Goal: Task Accomplishment & Management: Use online tool/utility

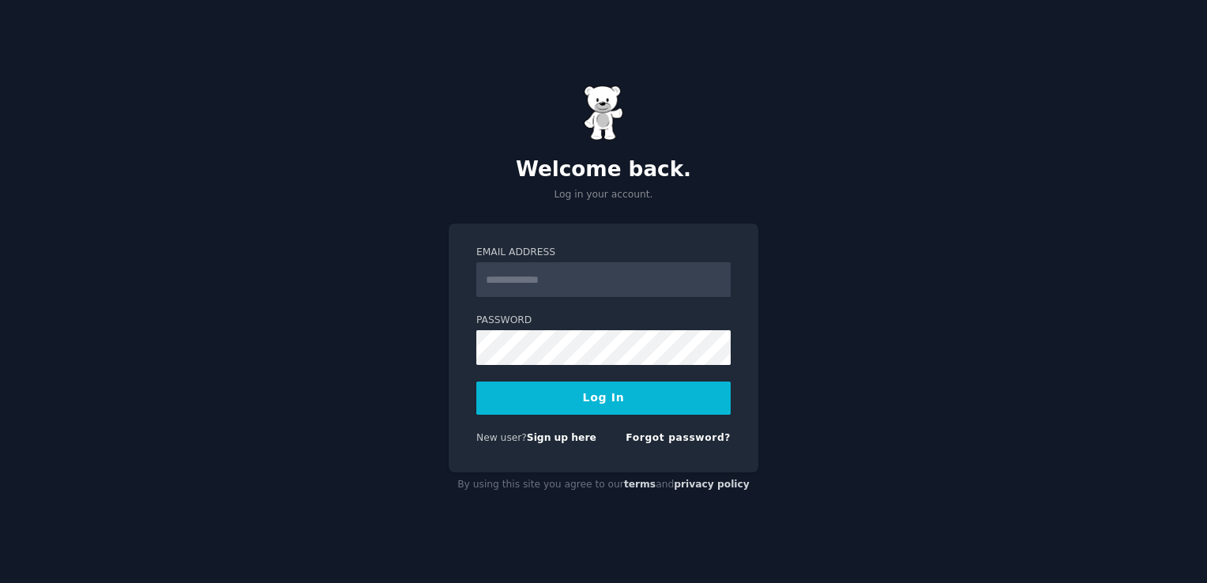
drag, startPoint x: 0, startPoint y: 0, endPoint x: 550, endPoint y: 273, distance: 614.0
click at [550, 273] on input "Email Address" at bounding box center [603, 279] width 254 height 35
type input "**********"
click at [476, 382] on button "Log In" at bounding box center [603, 398] width 254 height 33
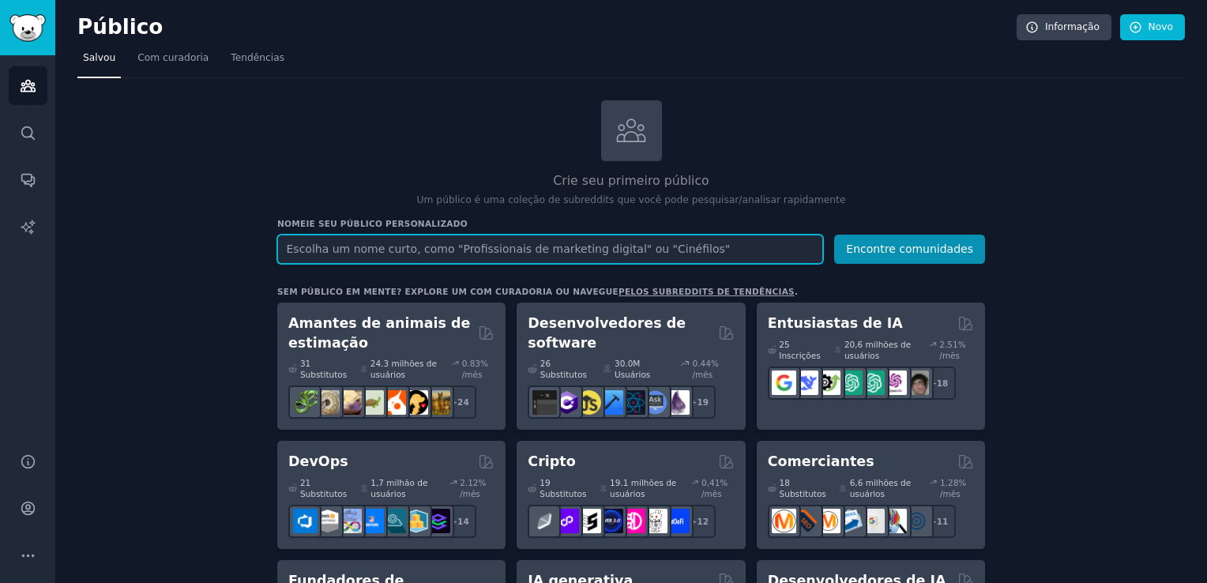
click at [389, 244] on input "text" at bounding box center [550, 249] width 546 height 29
type input "Jogadores de xadrez"
click at [834, 235] on button "Encontre comunidades" at bounding box center [909, 249] width 151 height 29
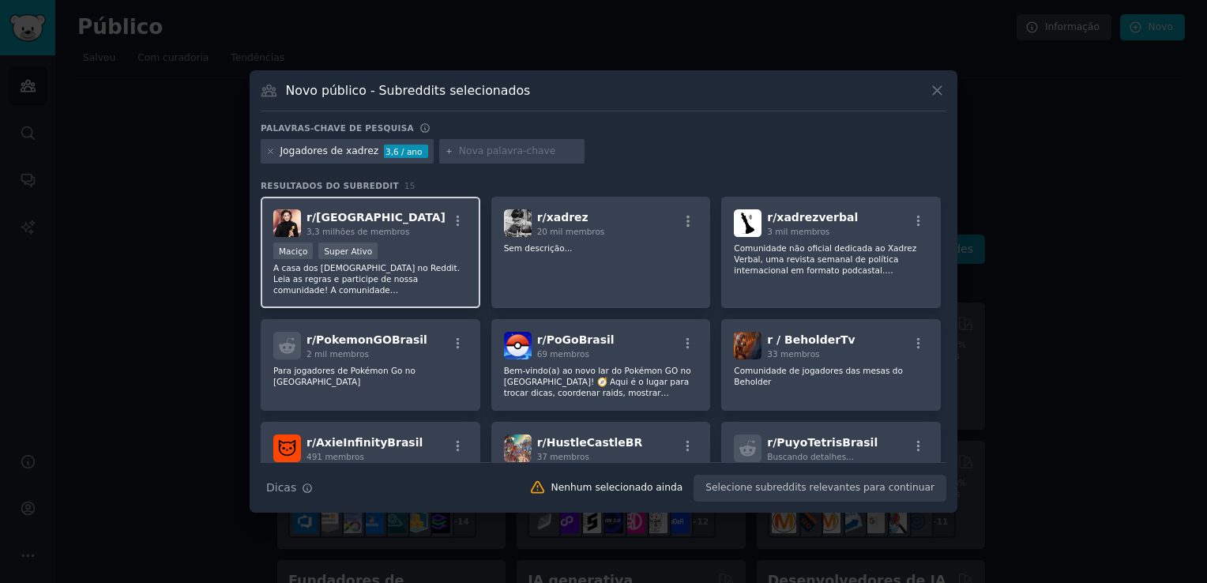
click at [420, 297] on div "r/ brasil 3,3 milhões de membros Maciço Super Ativo A casa dos [DEMOGRAPHIC_DAT…" at bounding box center [371, 252] width 220 height 111
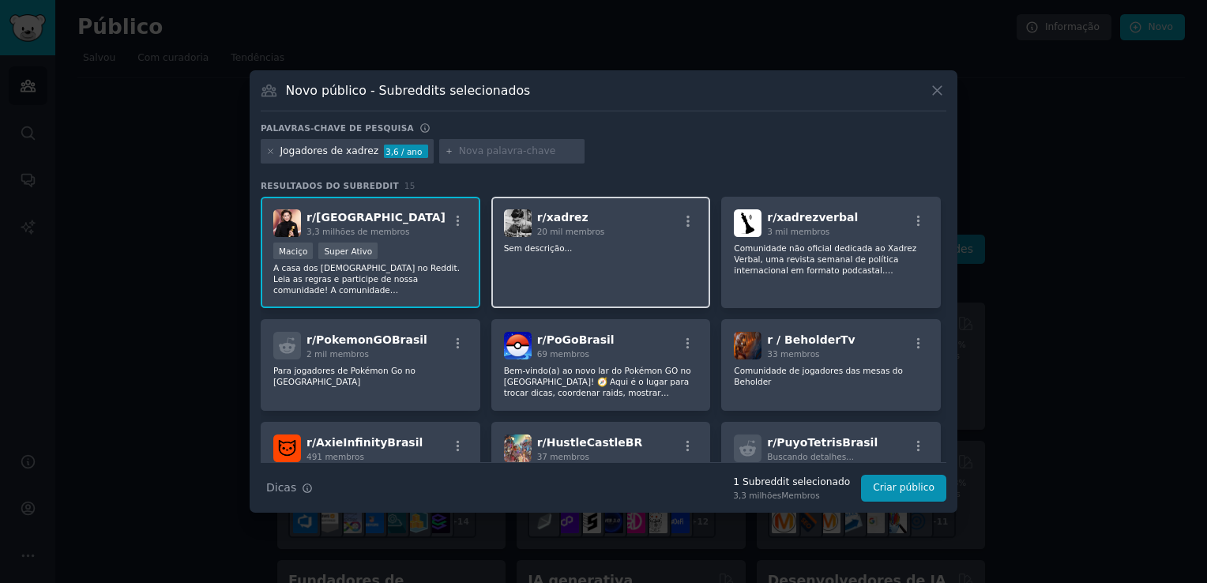
click at [547, 286] on div "r/ xadrez 20 mil membros Sem descrição..." at bounding box center [601, 252] width 220 height 111
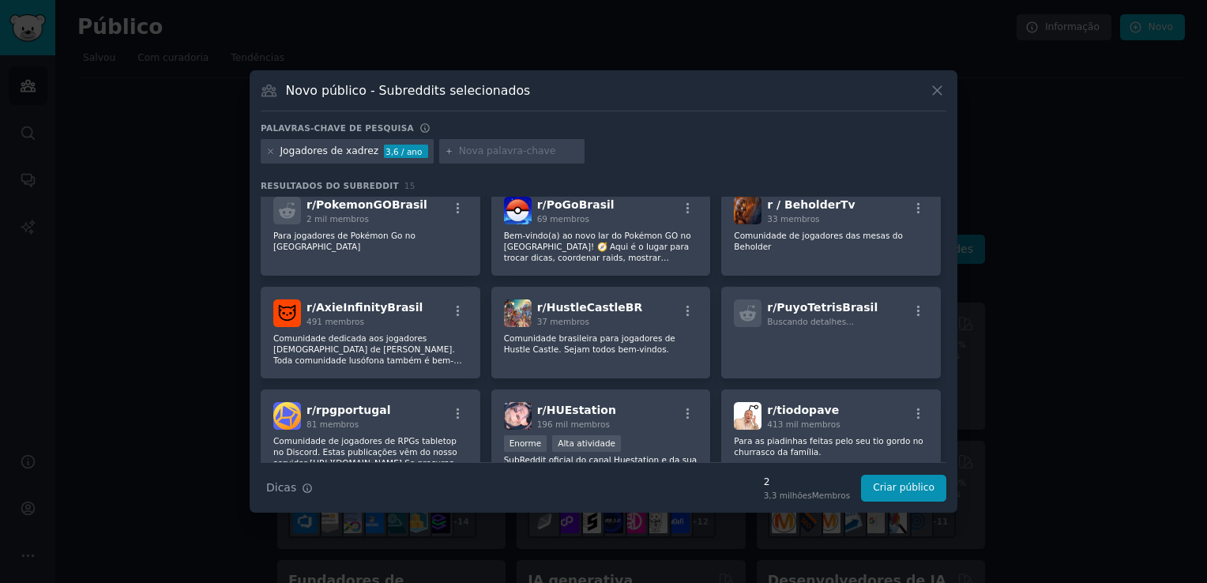
scroll to position [137, 0]
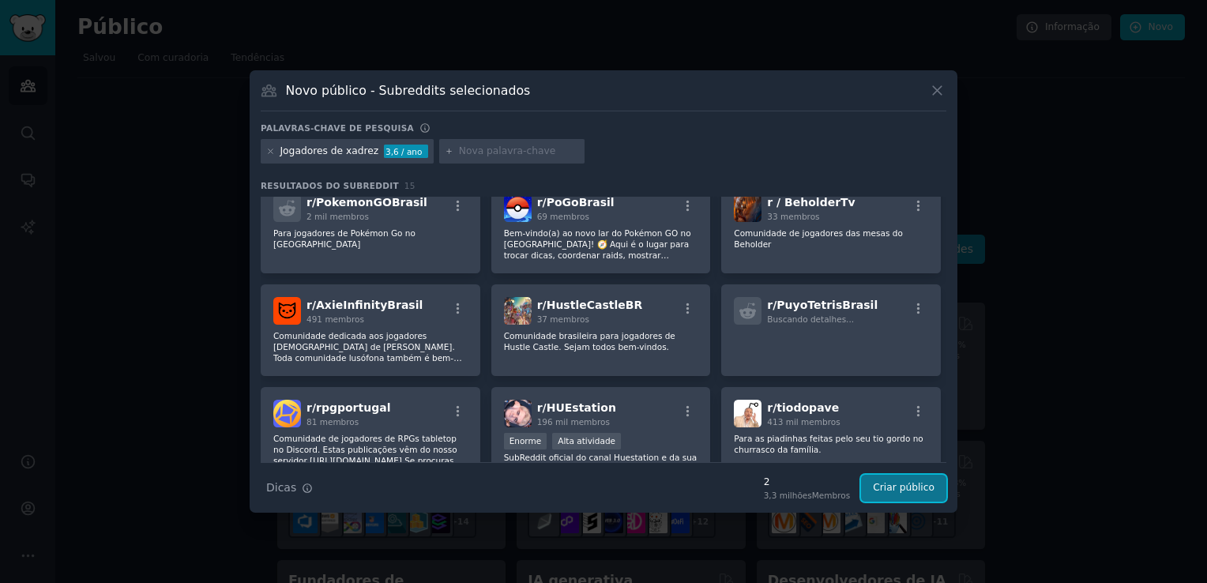
click at [908, 485] on button "Criar público" at bounding box center [903, 488] width 85 height 27
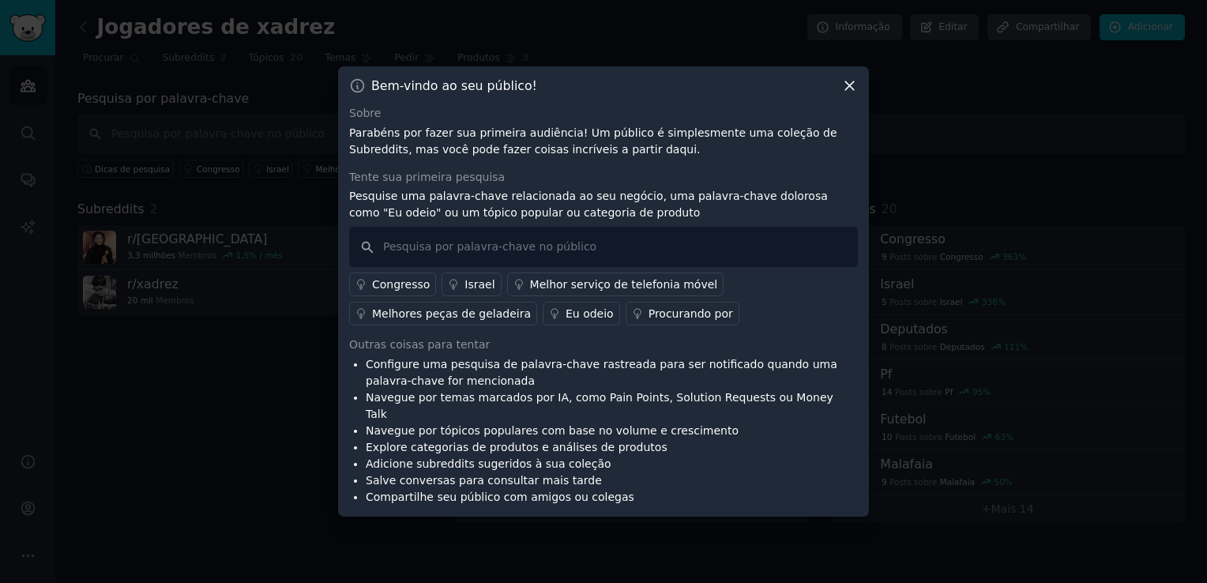
click at [566, 319] on div "Eu odeio" at bounding box center [590, 314] width 48 height 17
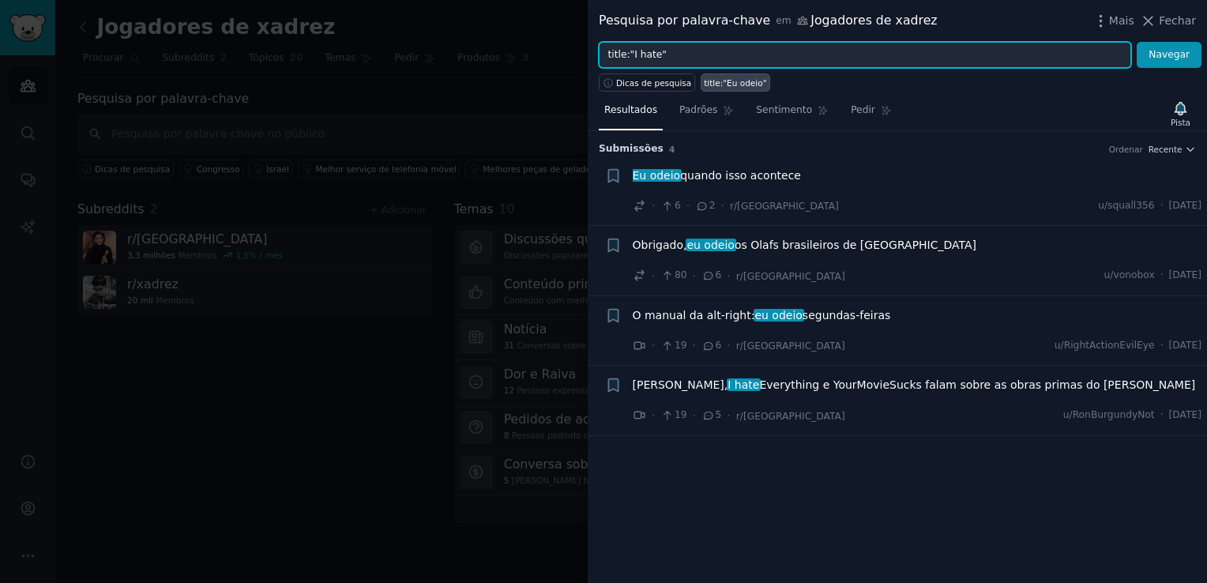
click at [658, 51] on input "title:"I hate"" at bounding box center [865, 55] width 532 height 27
type input "title:"eu odeio""
click at [1137, 42] on button "Navegar" at bounding box center [1169, 55] width 65 height 27
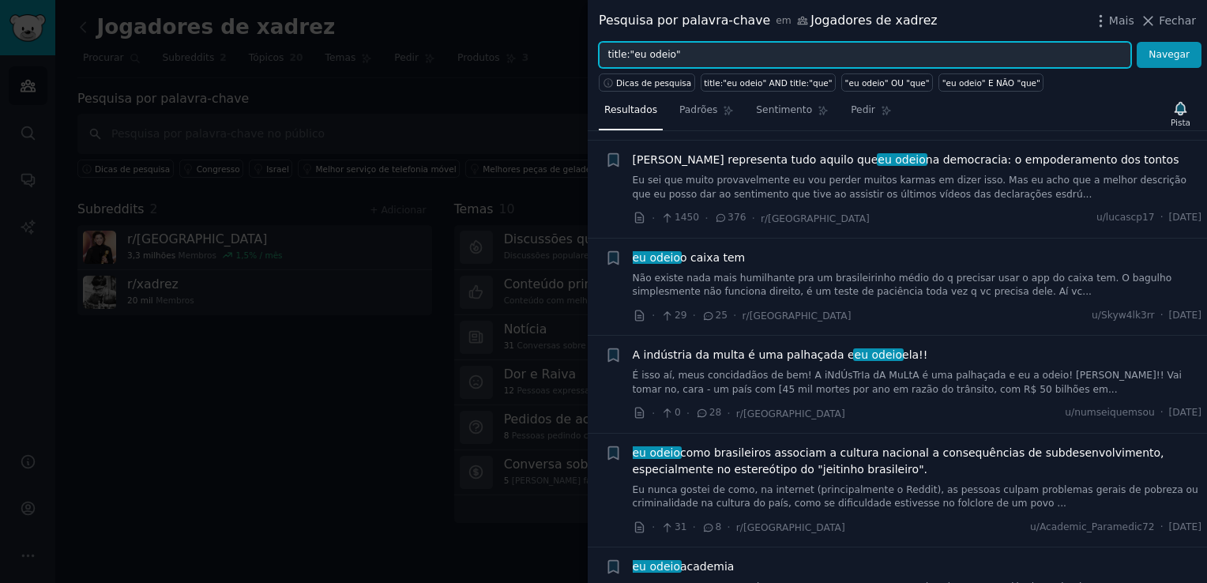
scroll to position [281, 0]
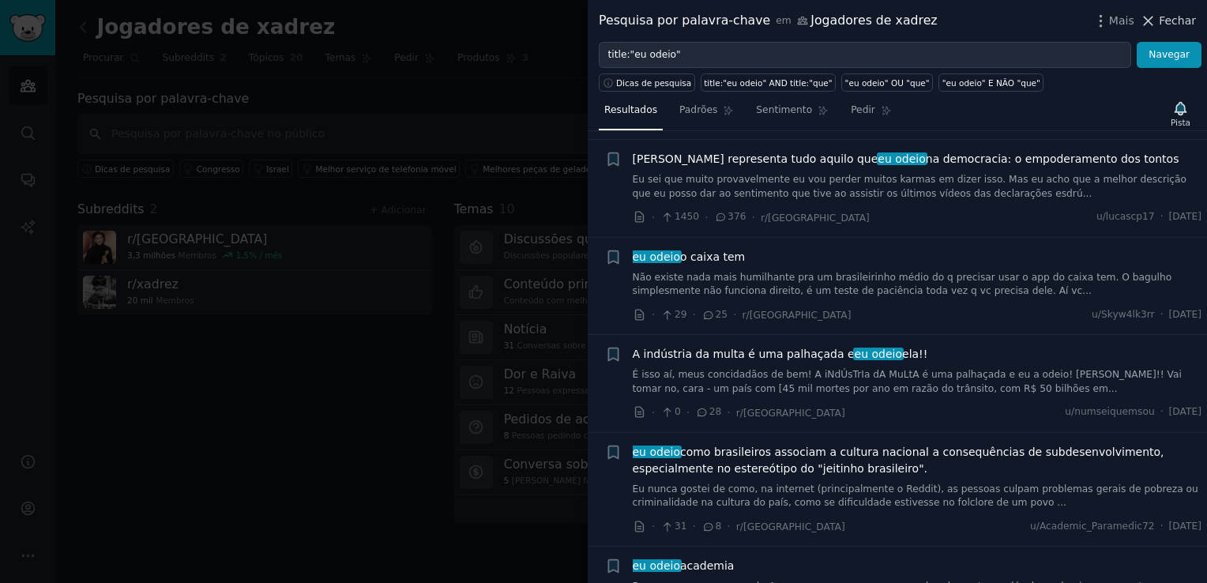
click at [1171, 17] on span "Fechar" at bounding box center [1177, 21] width 37 height 17
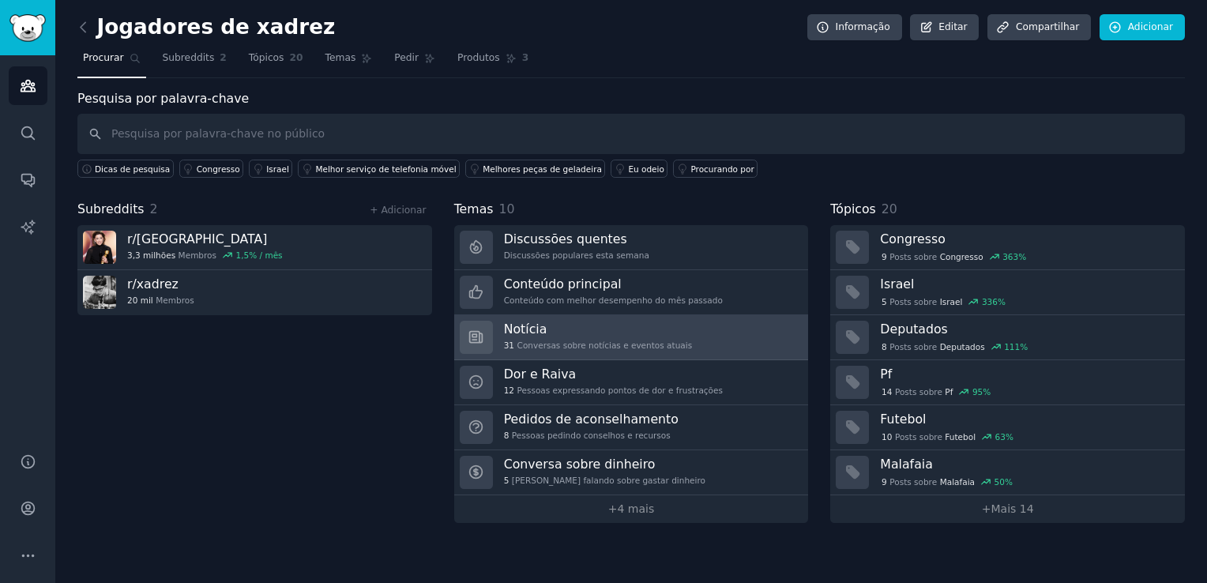
click at [556, 328] on h3 "Notícia" at bounding box center [598, 329] width 188 height 17
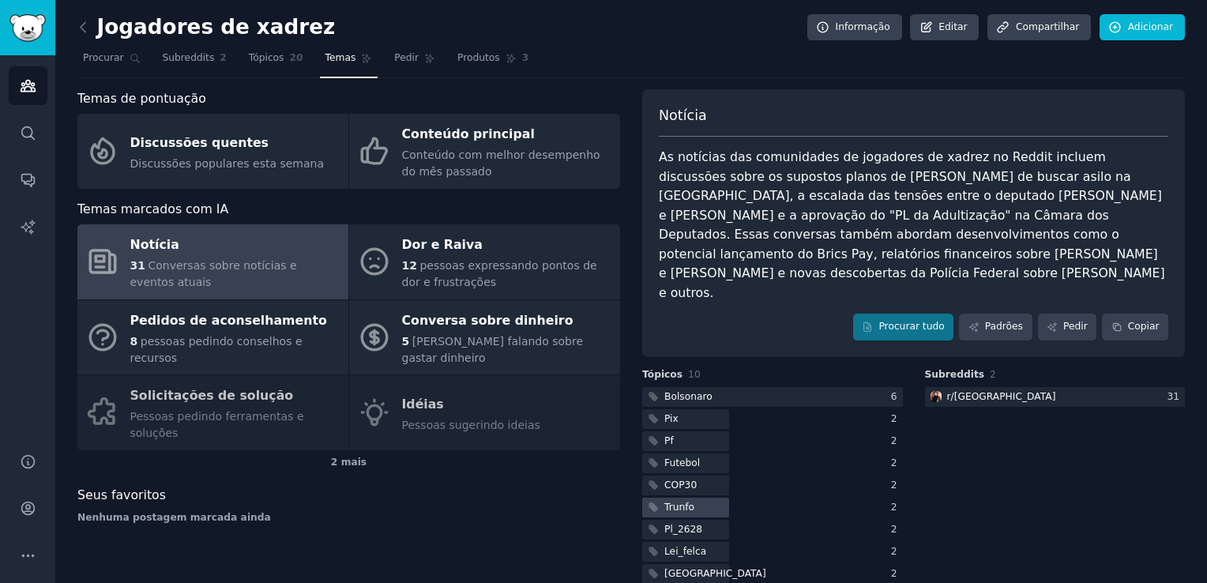
scroll to position [6, 0]
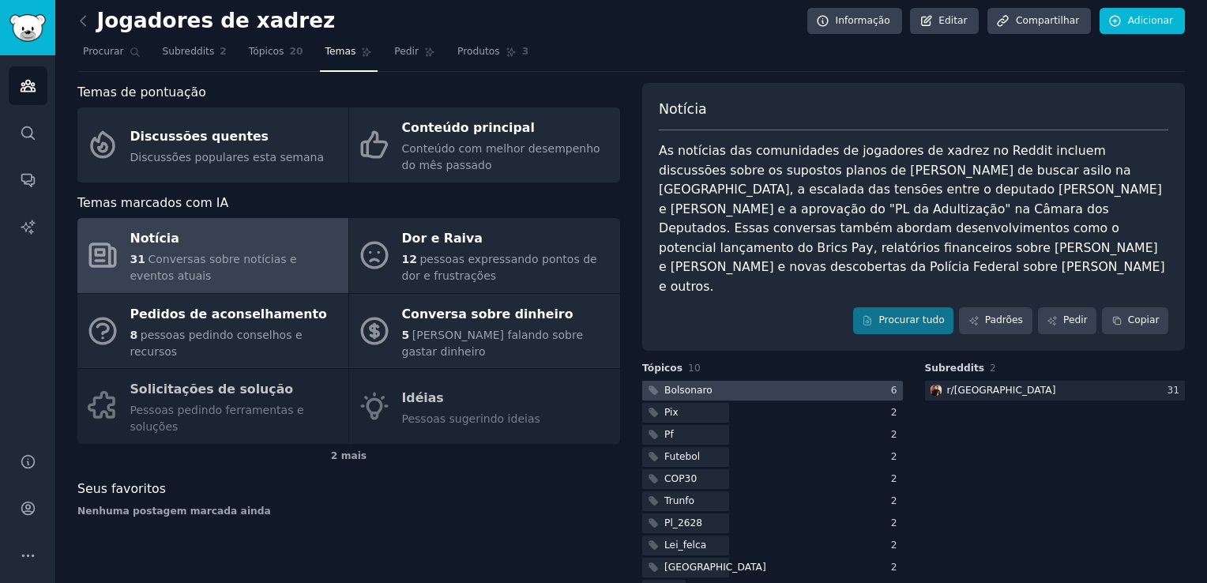
click at [705, 381] on div "Bolsonaro" at bounding box center [678, 391] width 73 height 20
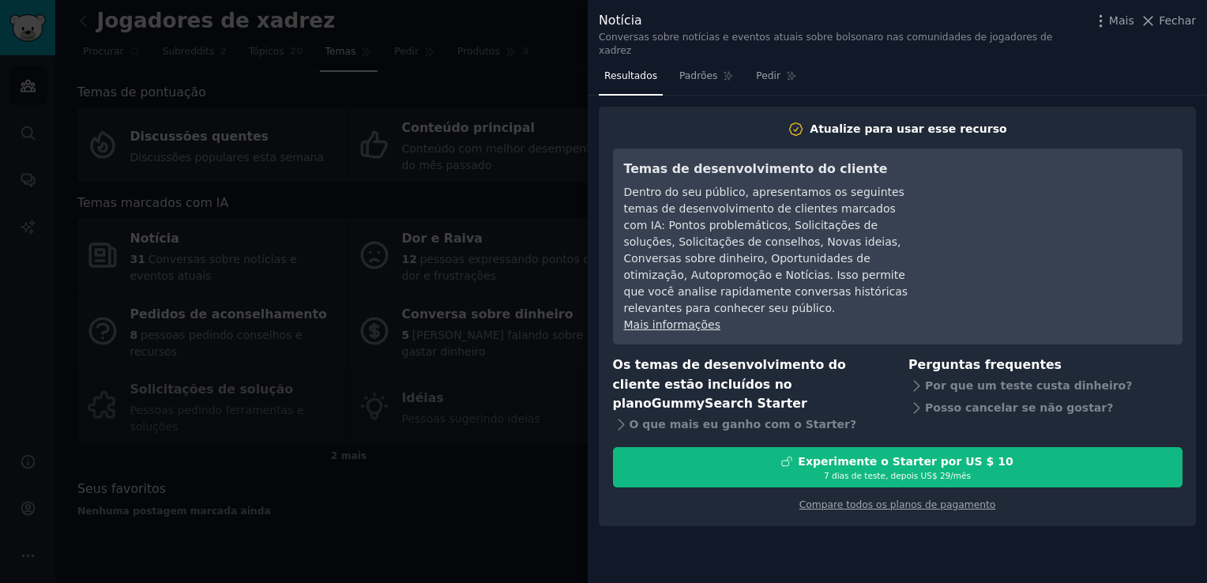
click at [442, 298] on div at bounding box center [603, 291] width 1207 height 583
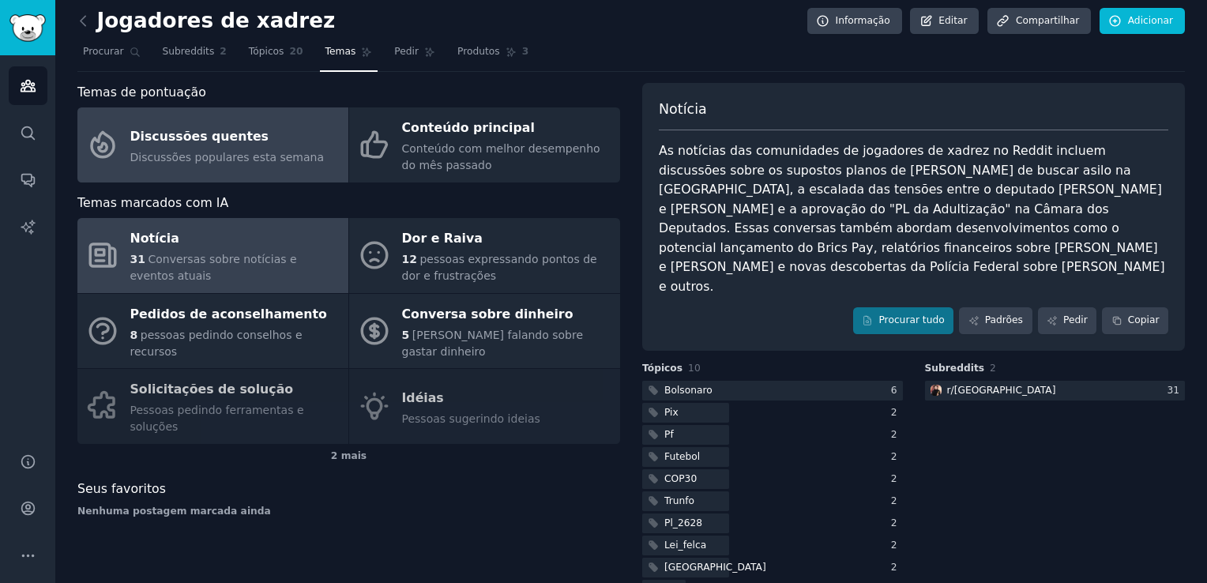
click at [265, 134] on div "Discussões quentes" at bounding box center [227, 136] width 194 height 25
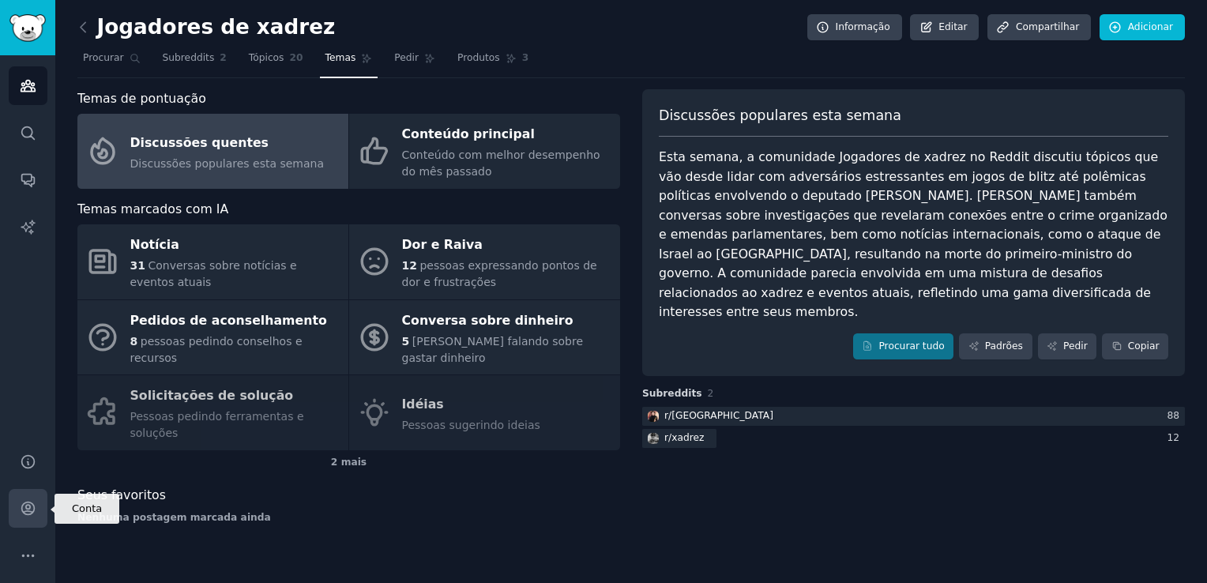
click at [36, 514] on link "Conta" at bounding box center [28, 508] width 39 height 39
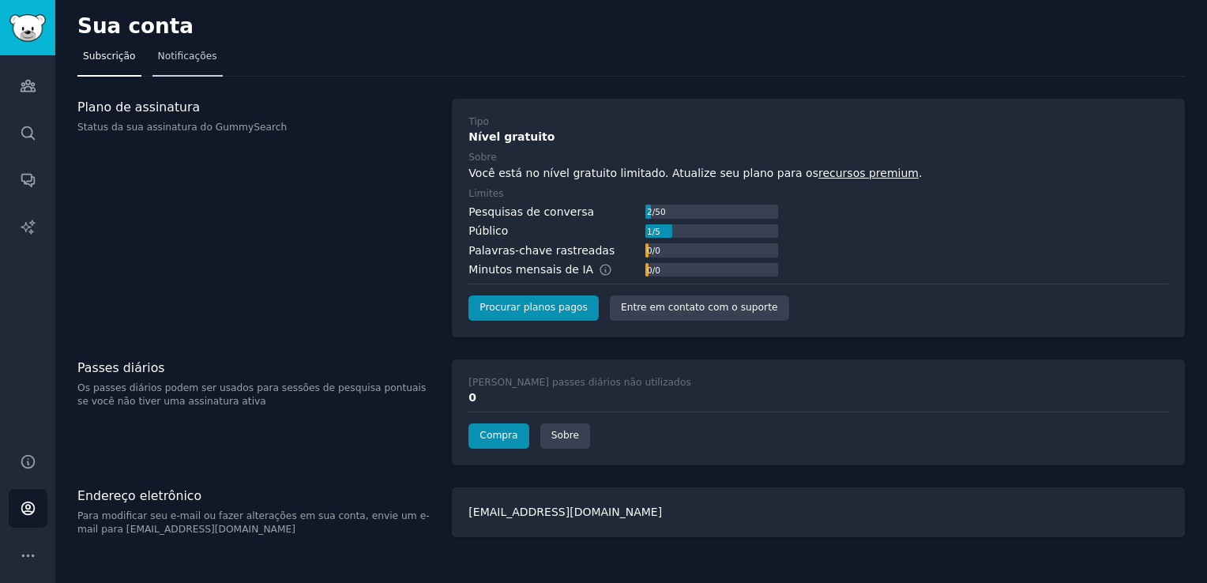
click at [178, 68] on link "Notificações" at bounding box center [187, 60] width 70 height 32
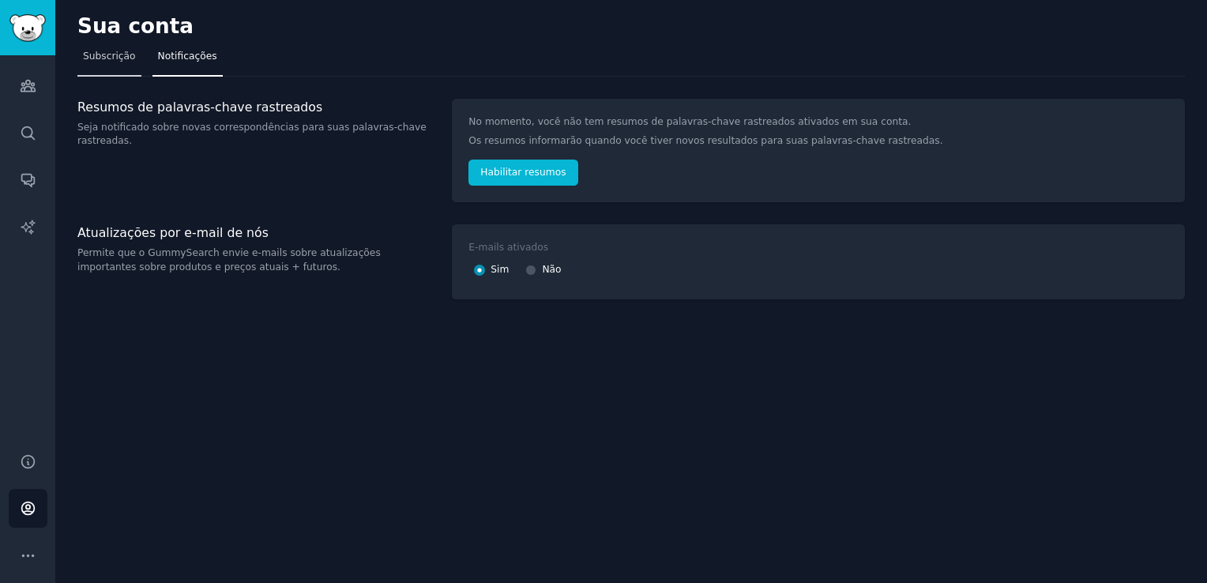
click at [117, 55] on span "Subscrição" at bounding box center [109, 57] width 53 height 14
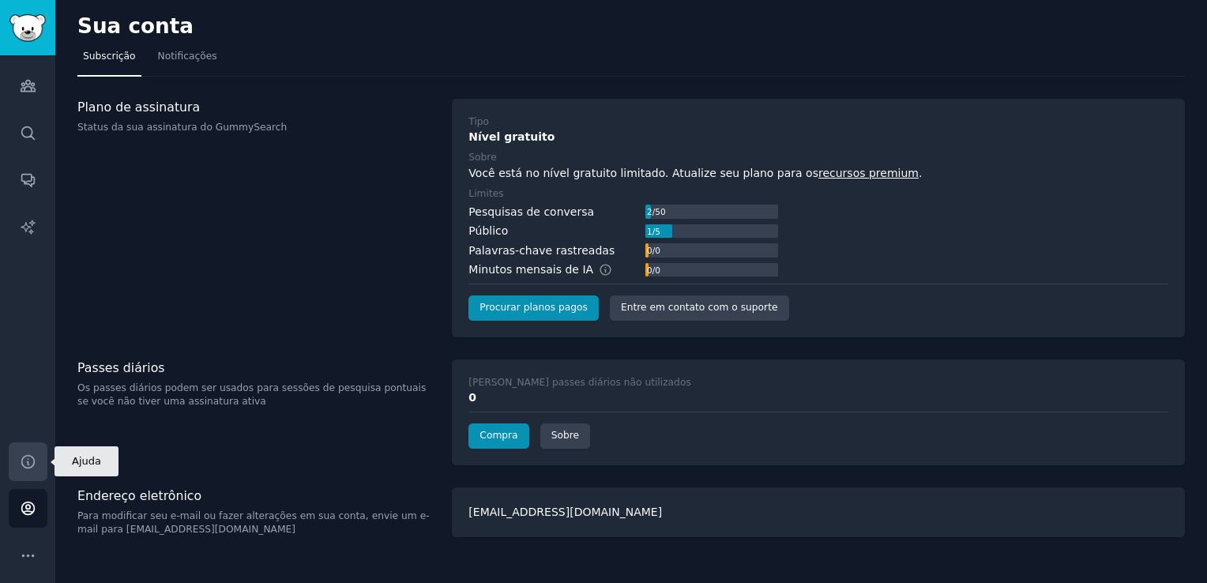
click at [24, 461] on icon "Barra lateral" at bounding box center [28, 461] width 17 height 17
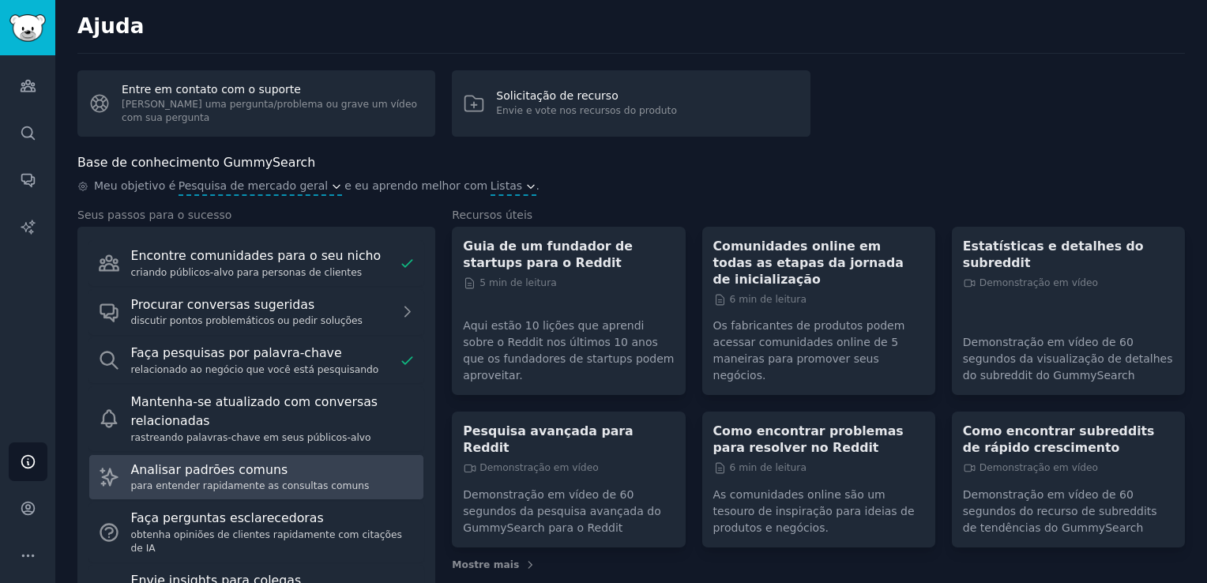
scroll to position [69, 0]
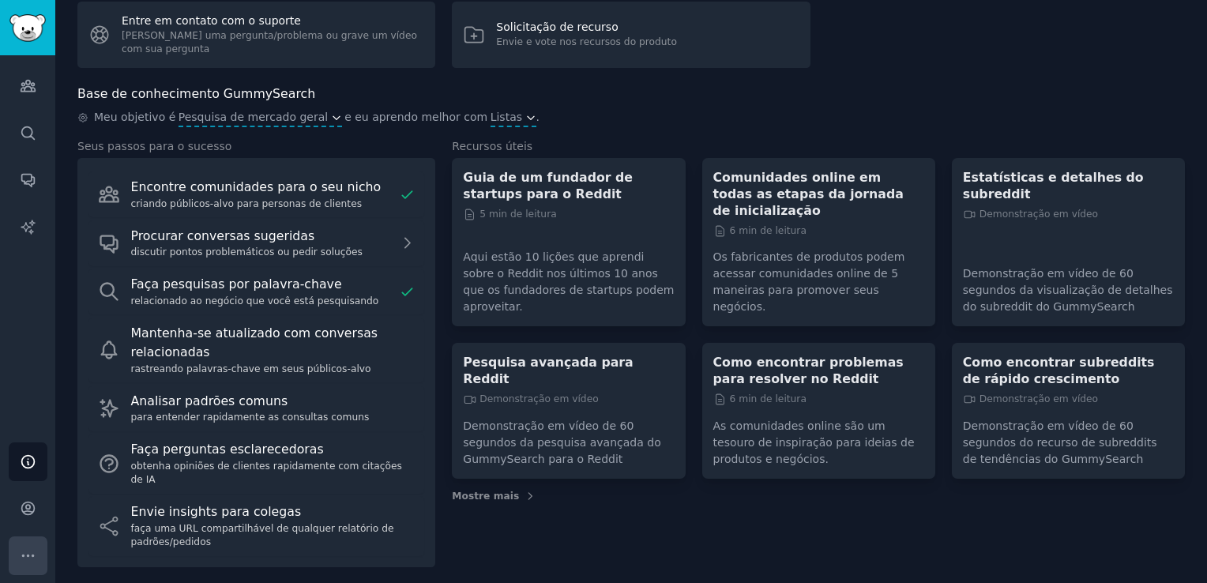
click at [31, 548] on icon "Barra lateral" at bounding box center [28, 555] width 17 height 17
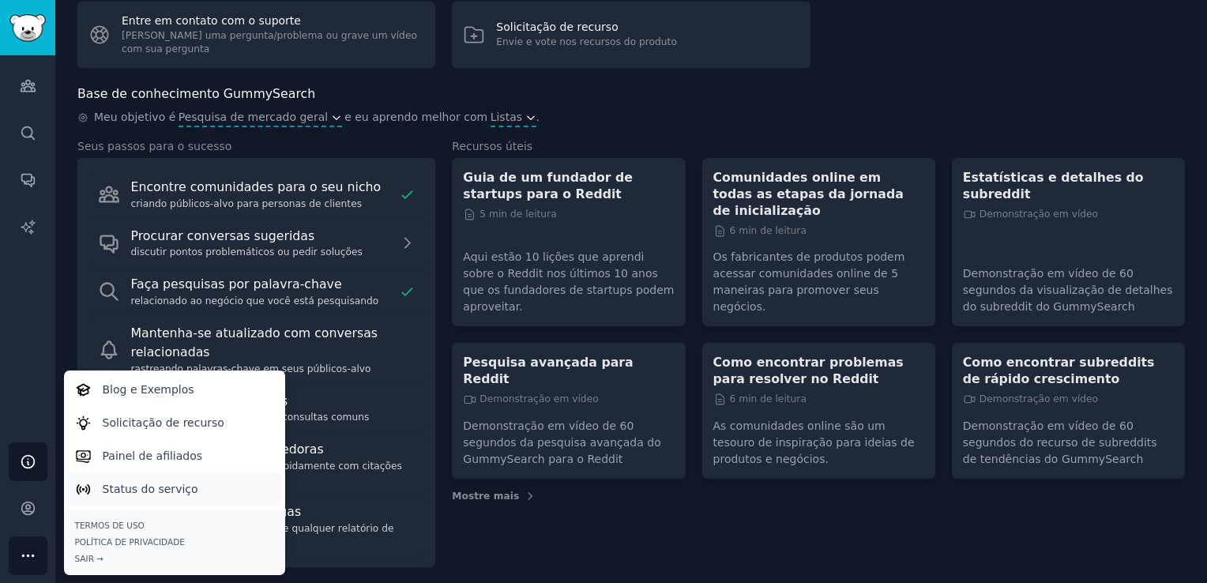
click at [179, 491] on p "Status do serviço" at bounding box center [151, 489] width 96 height 17
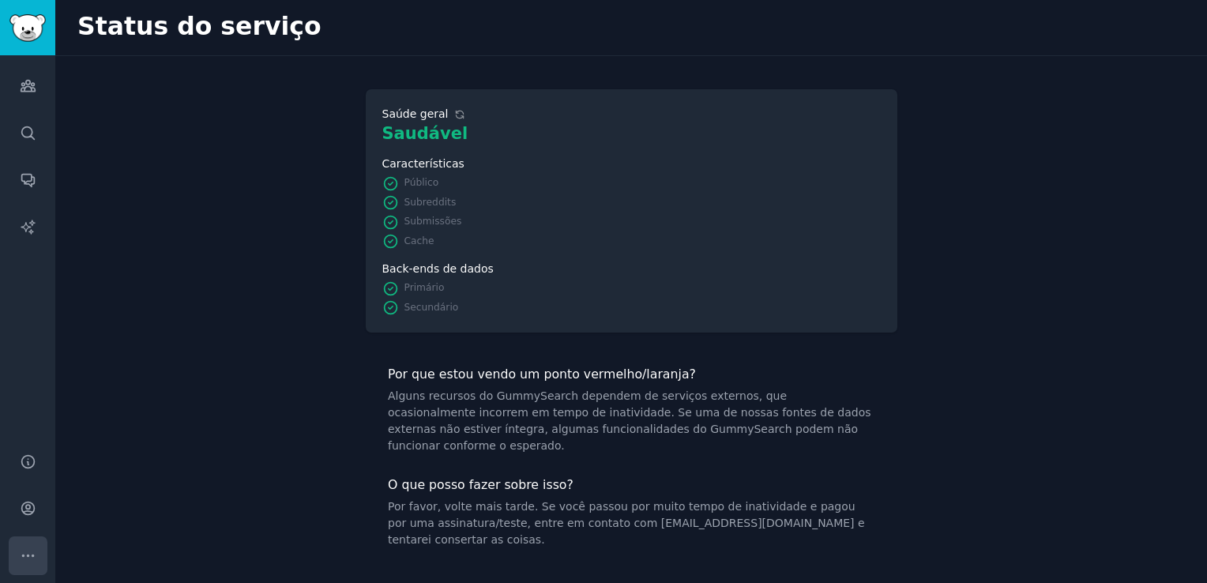
click at [31, 548] on icon "Barra lateral" at bounding box center [28, 555] width 17 height 17
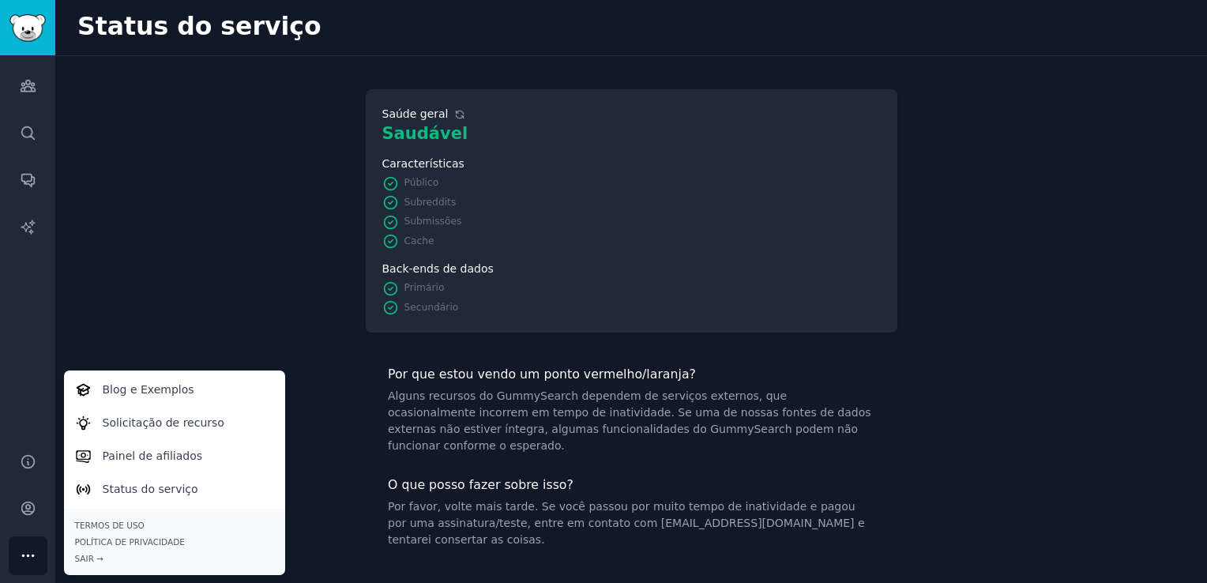
click at [167, 290] on div "Saúde geral Saudável Características Público Subreddits Submissões Cache Back-e…" at bounding box center [631, 324] width 1152 height 536
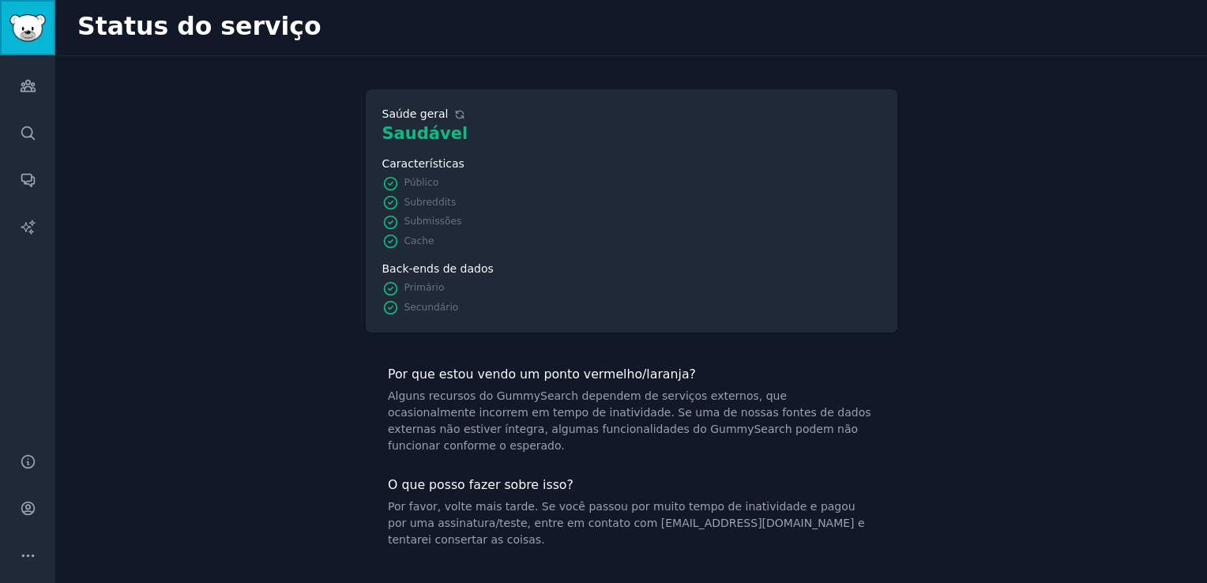
click at [28, 40] on img "Barra lateral" at bounding box center [27, 28] width 36 height 28
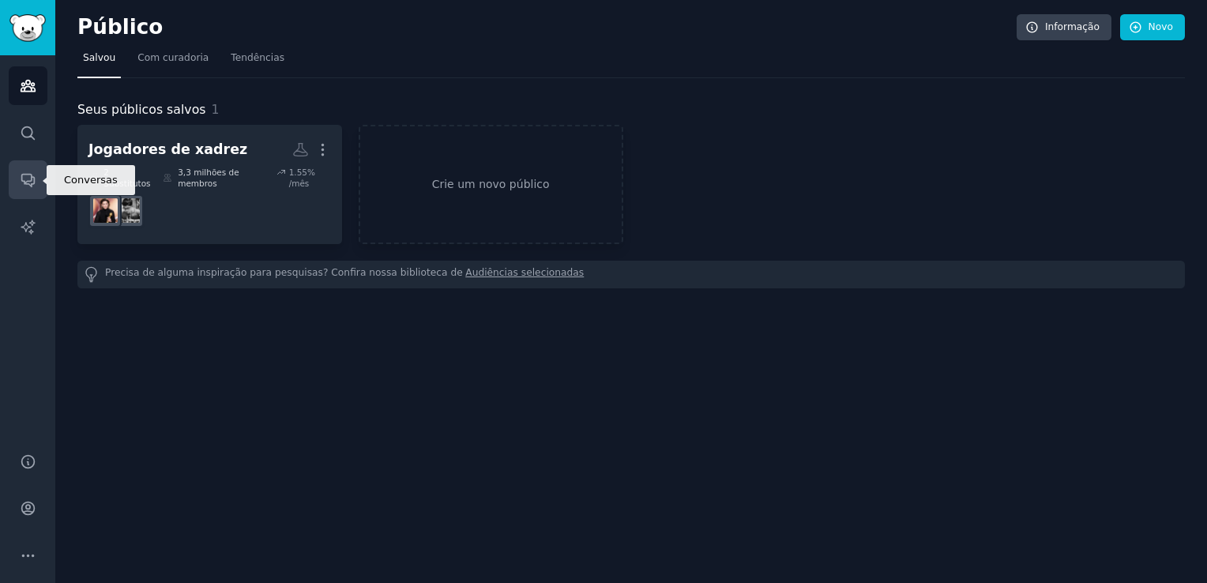
click at [28, 184] on icon "Barra lateral" at bounding box center [27, 181] width 13 height 13
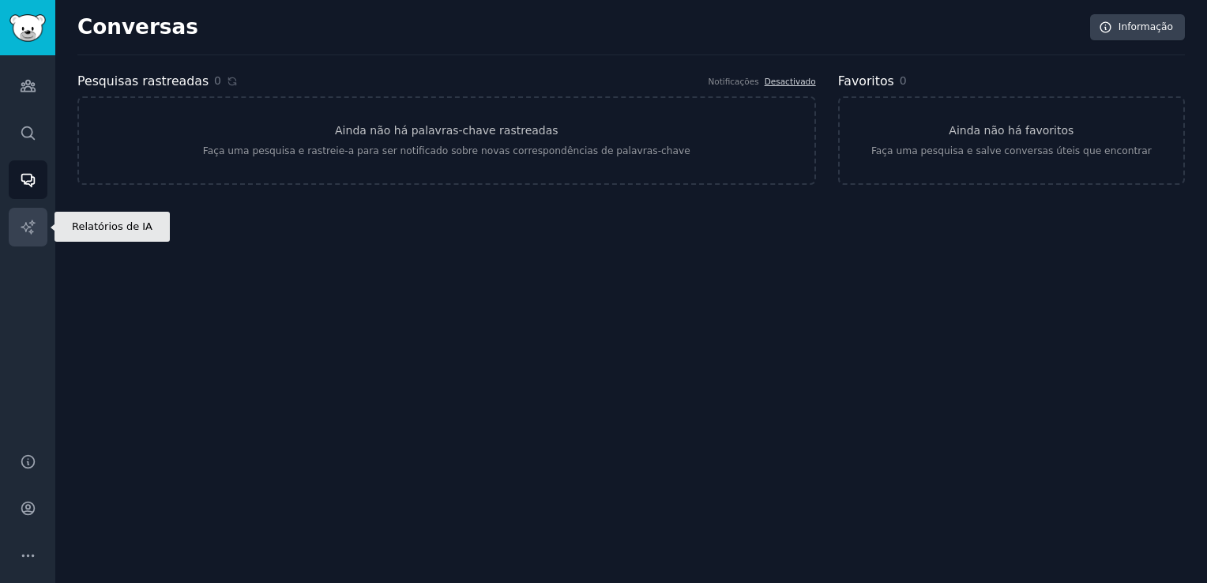
click at [35, 223] on icon "Barra lateral" at bounding box center [28, 227] width 17 height 17
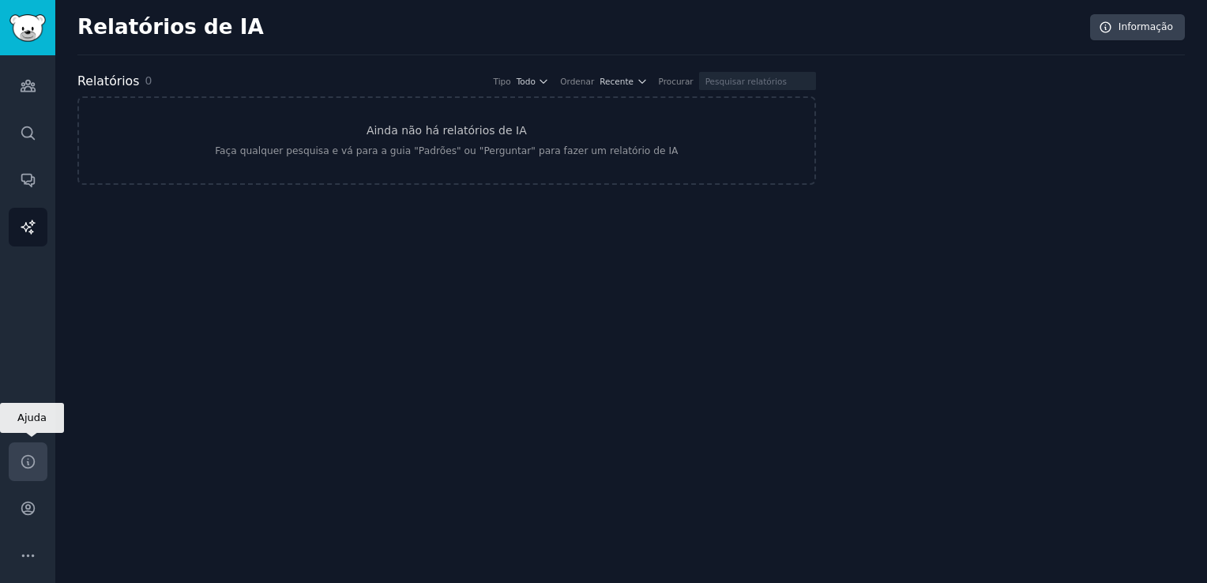
click at [38, 453] on link "Ajuda" at bounding box center [28, 461] width 39 height 39
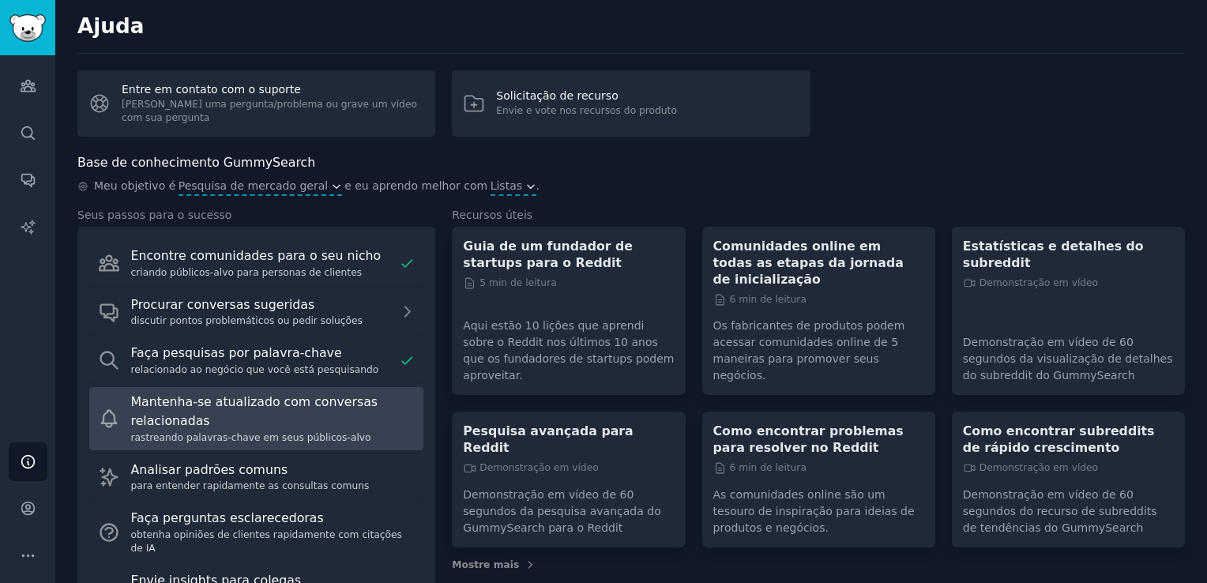
scroll to position [69, 0]
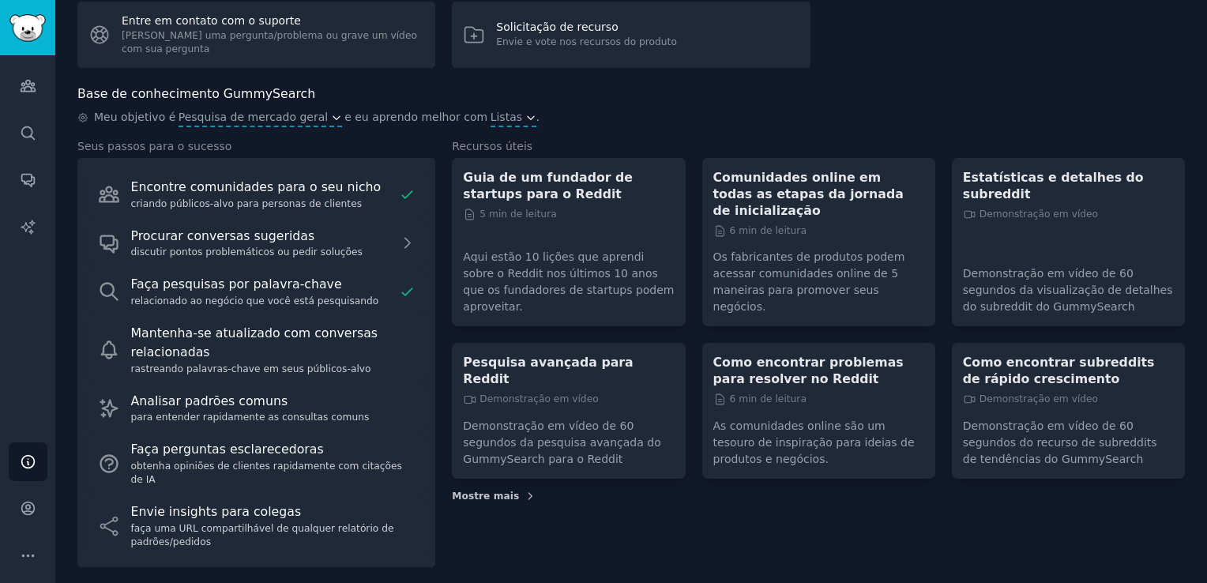
click at [467, 490] on span "Mostre mais" at bounding box center [485, 497] width 67 height 14
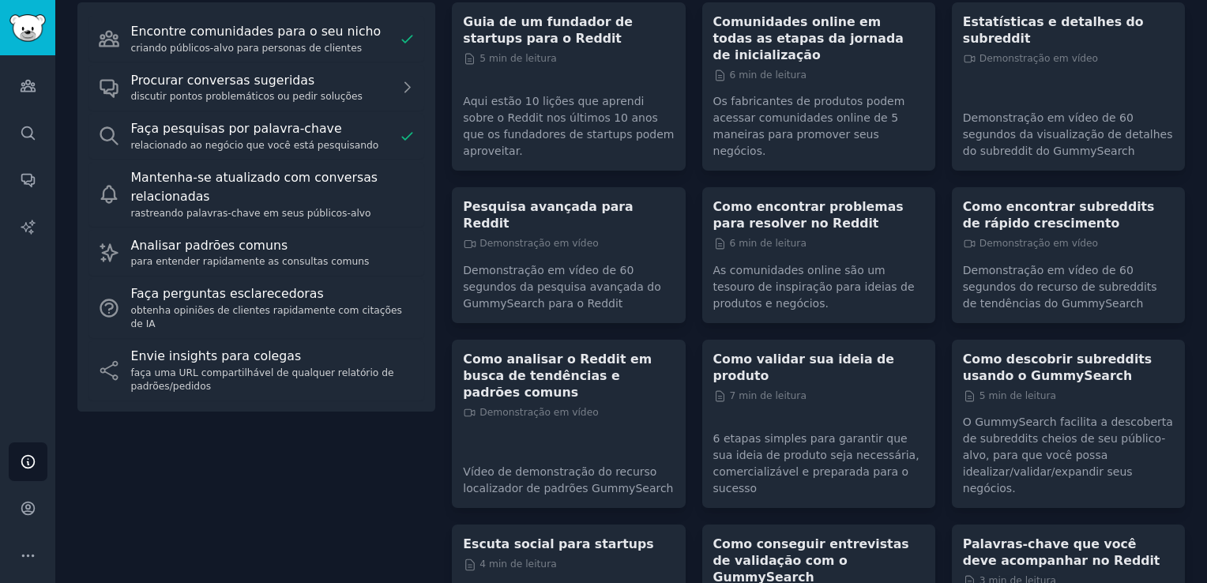
scroll to position [309, 0]
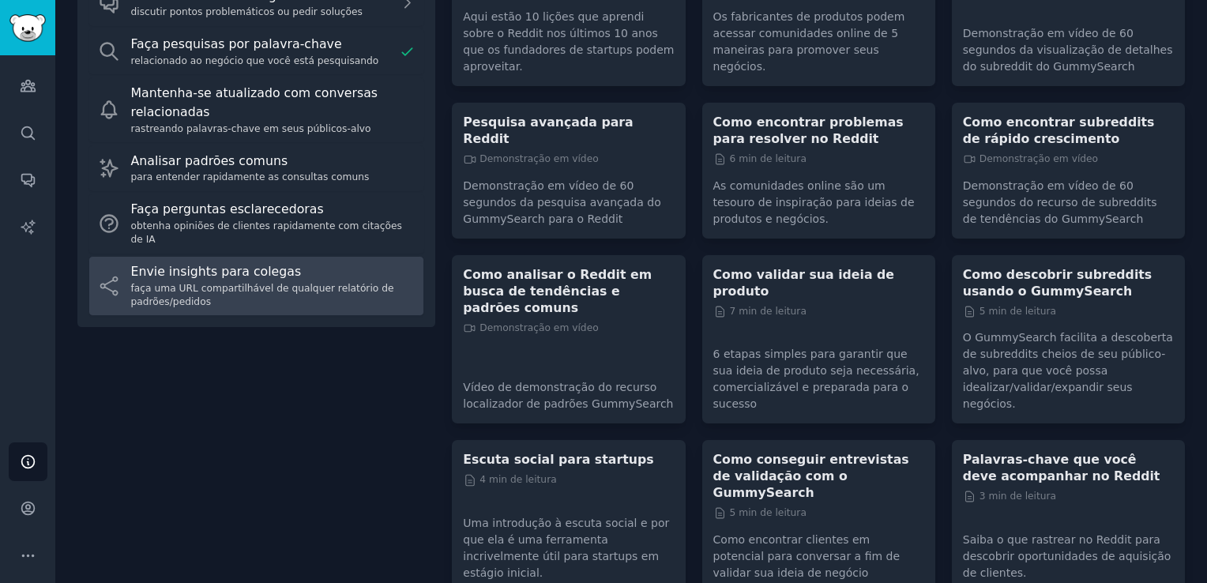
scroll to position [613, 0]
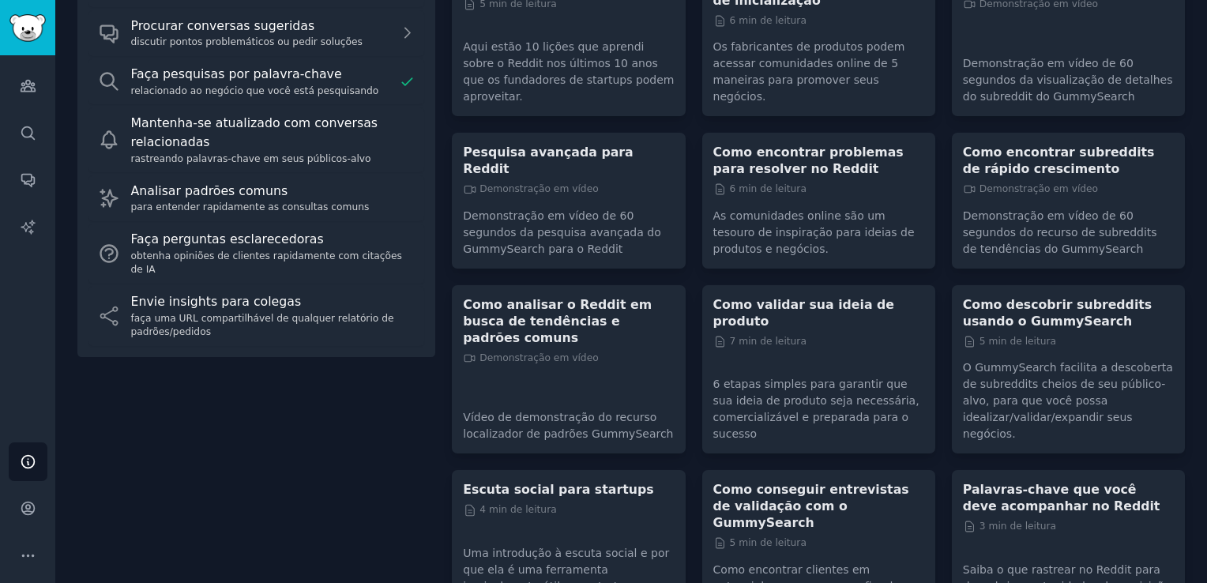
scroll to position [0, 0]
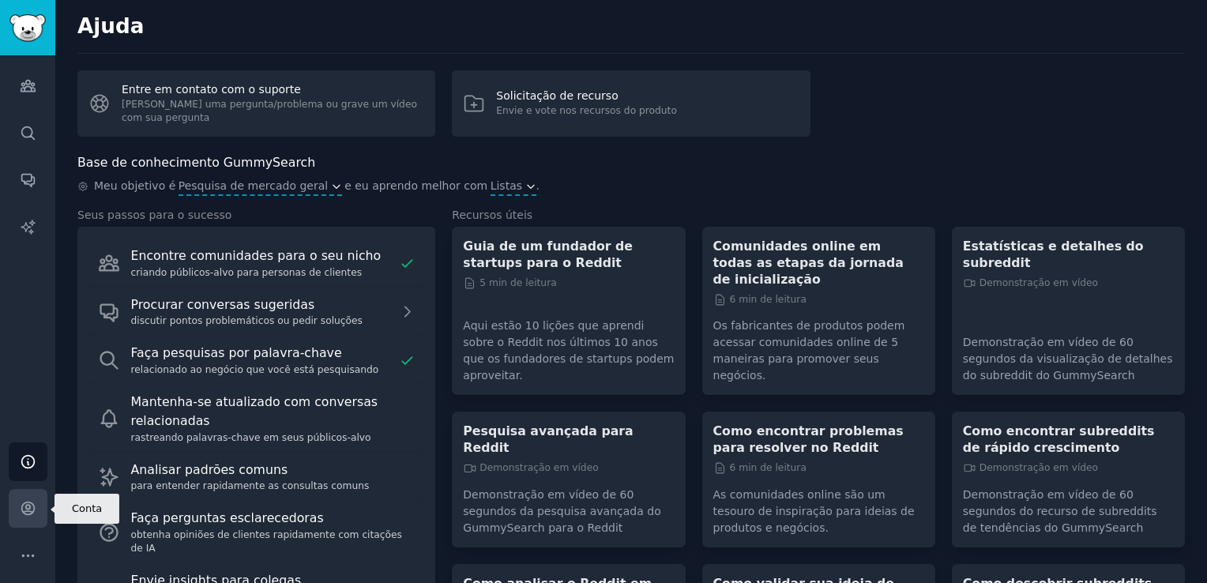
click at [22, 514] on icon "Barra lateral" at bounding box center [28, 508] width 17 height 17
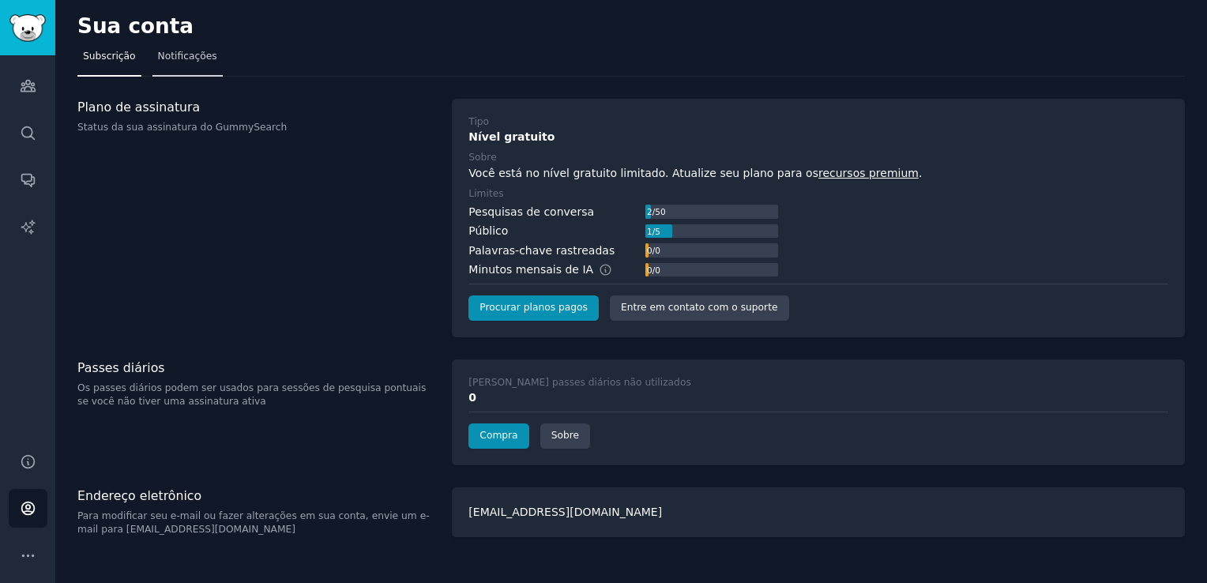
click at [189, 55] on span "Notificações" at bounding box center [187, 57] width 59 height 14
